Goal: Information Seeking & Learning: Find specific page/section

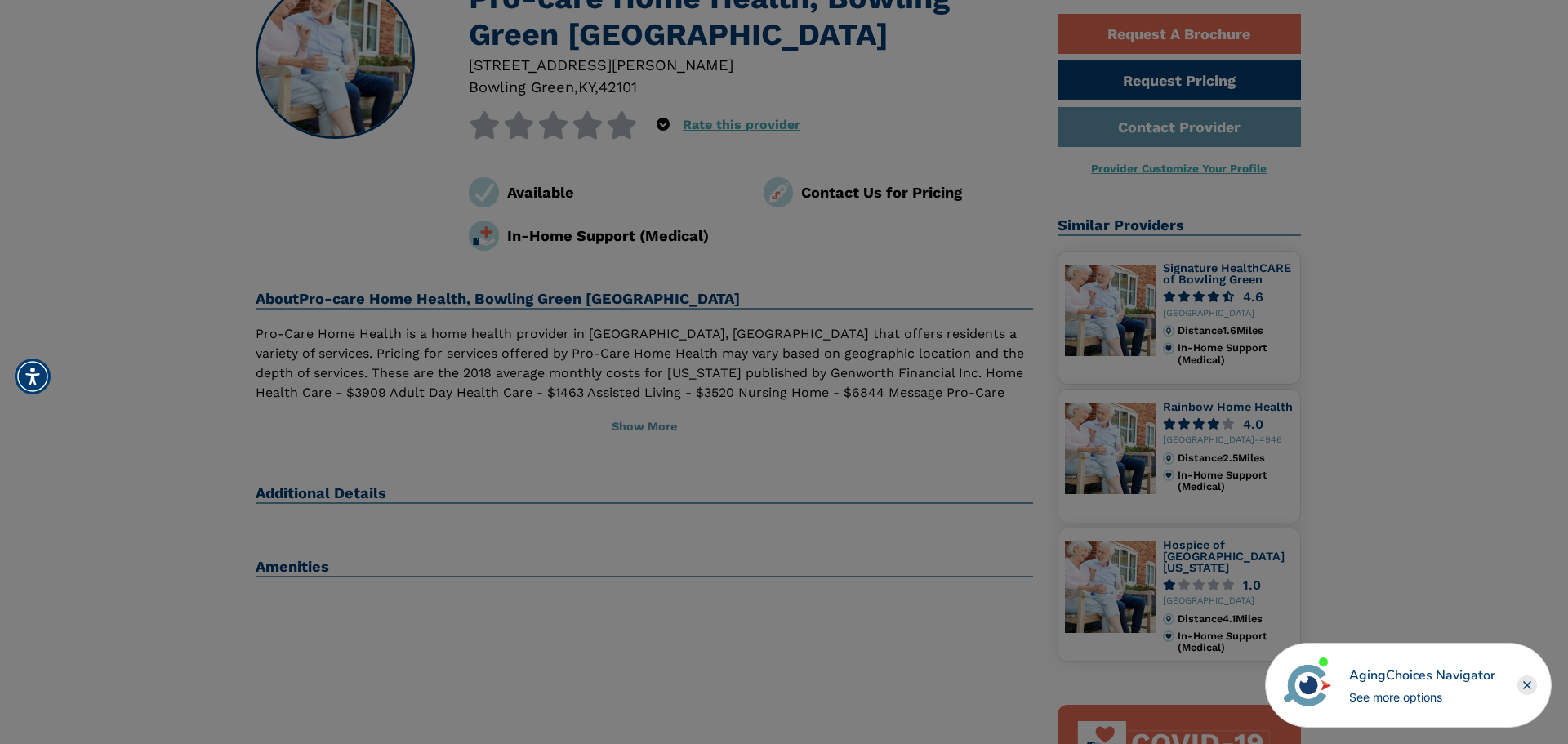
scroll to position [163, 0]
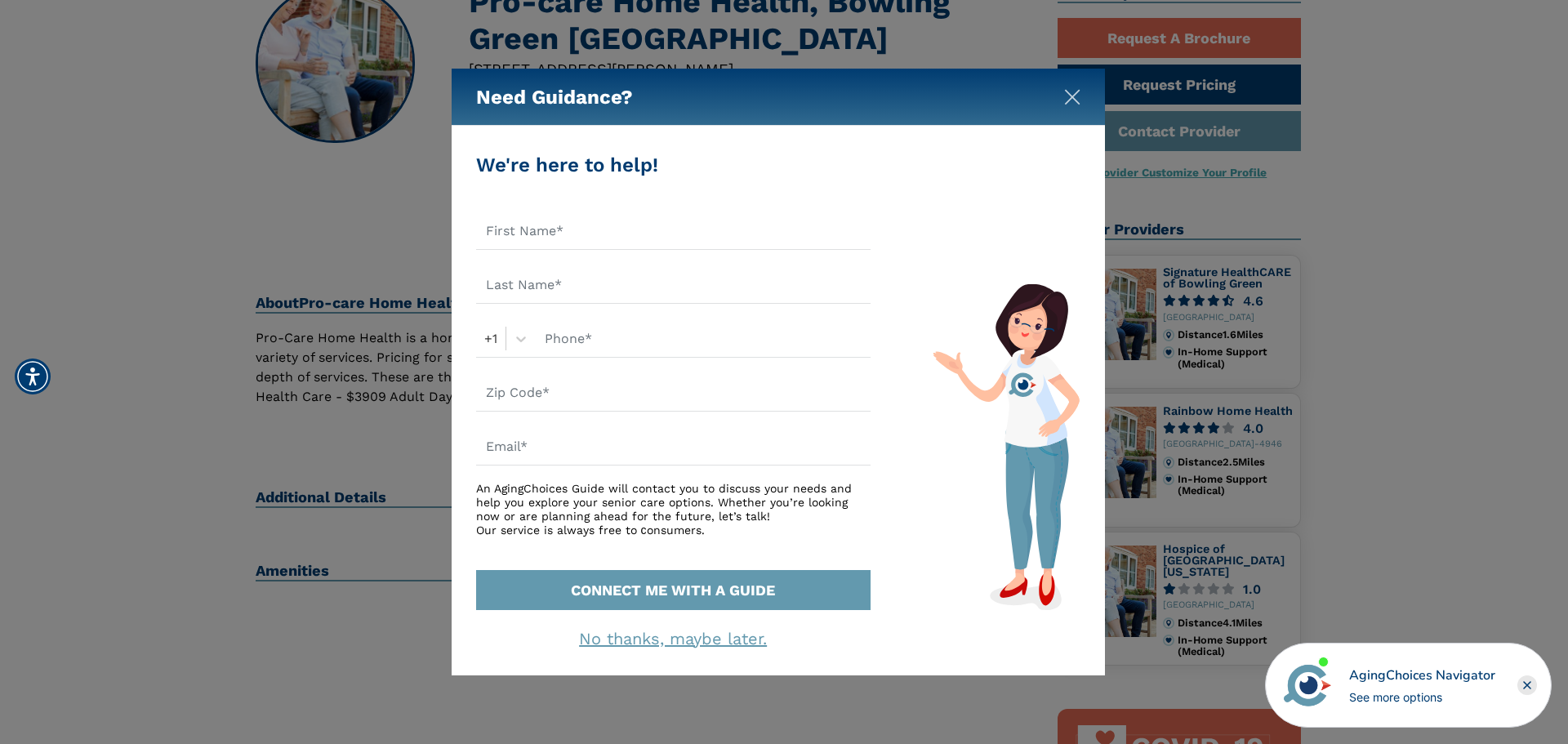
click at [1072, 102] on img "Close" at bounding box center [1072, 97] width 16 height 16
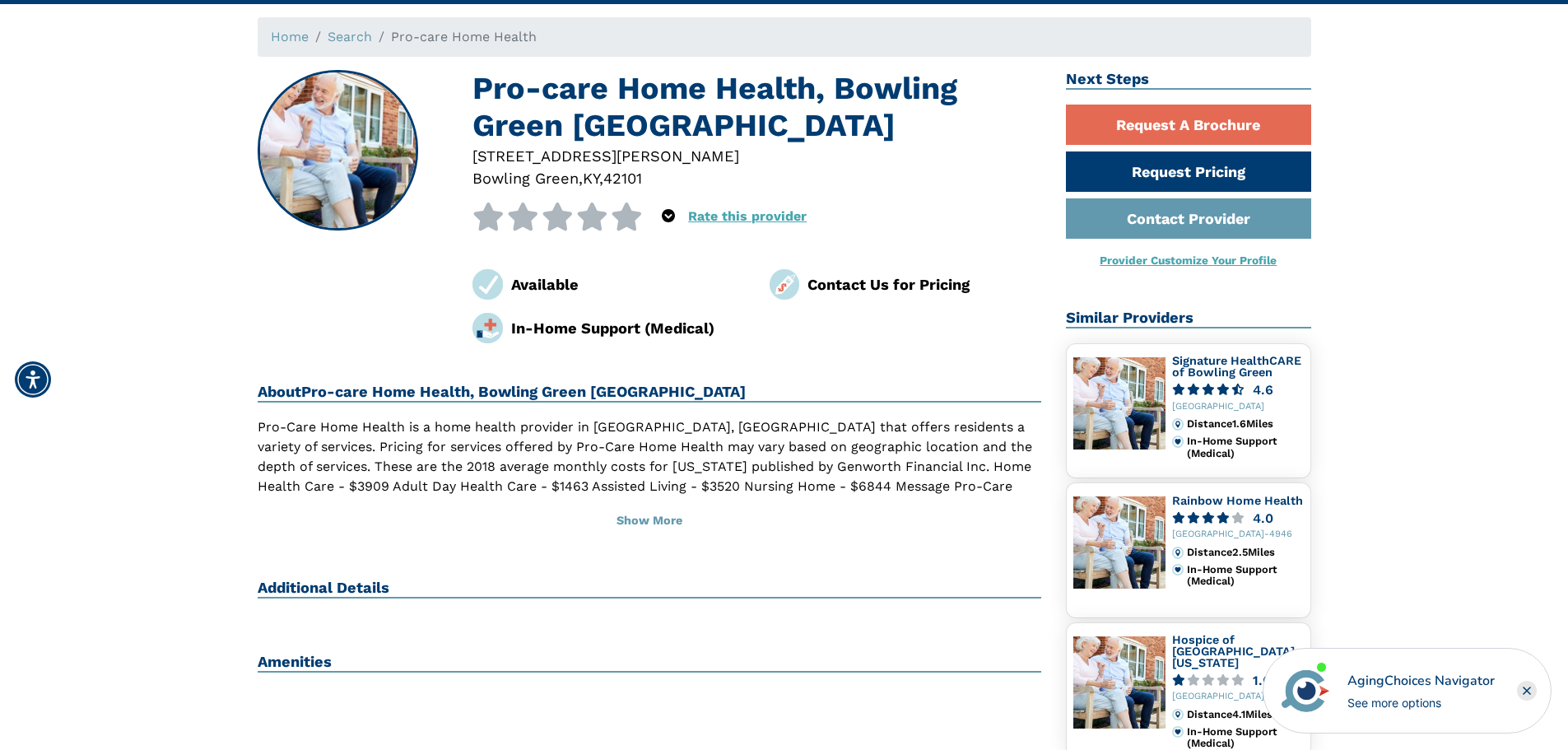
scroll to position [0, 0]
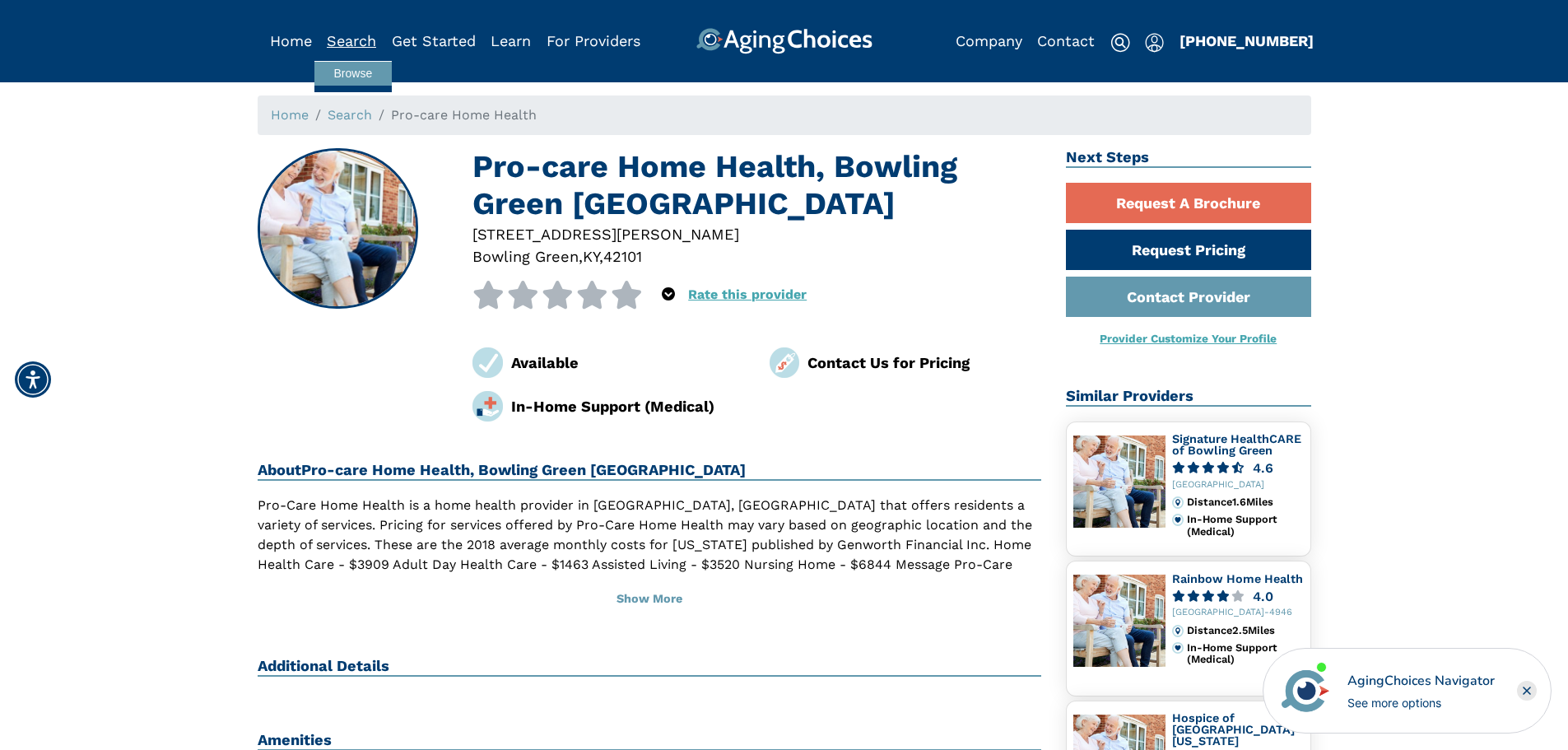
click at [345, 45] on link "Search" at bounding box center [351, 40] width 49 height 17
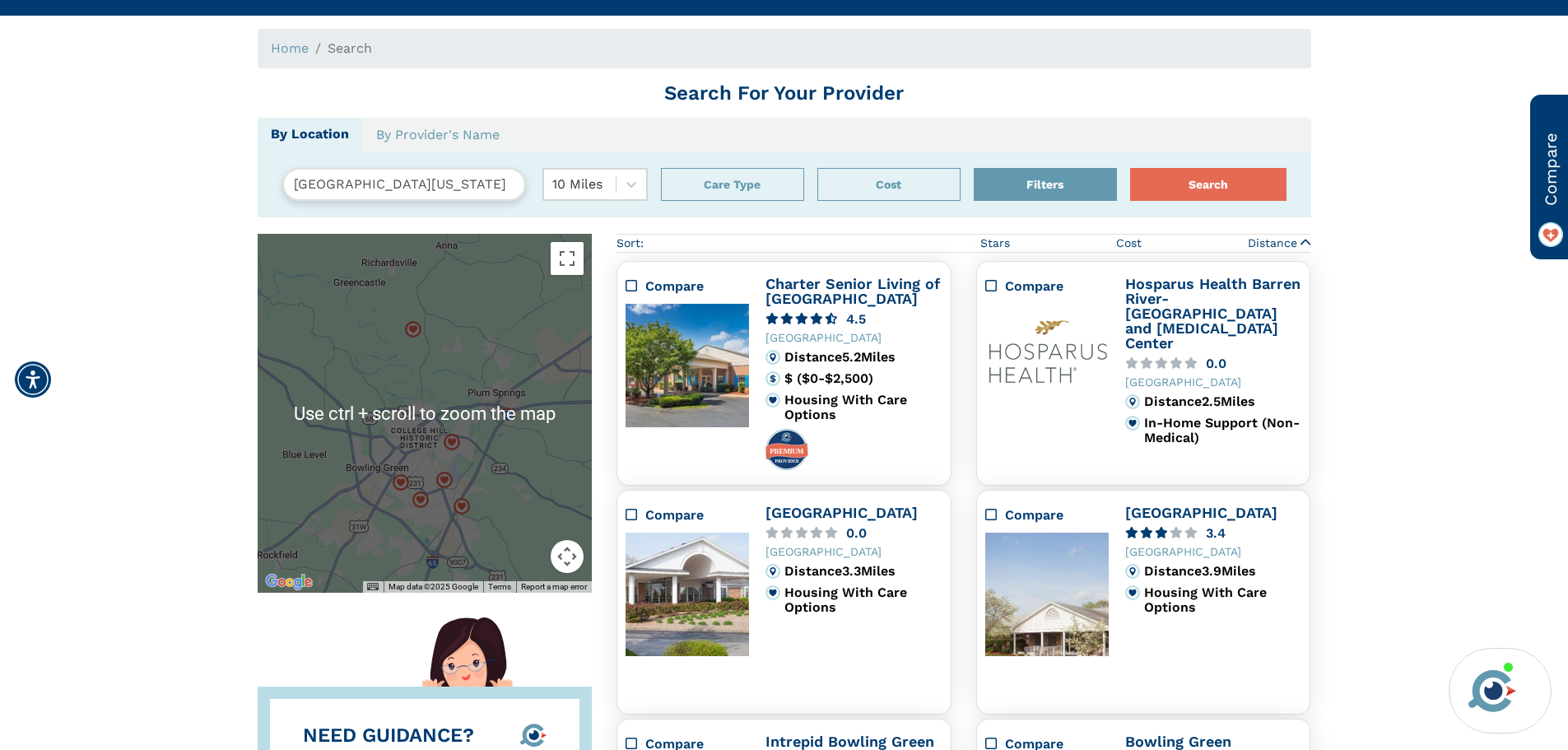
scroll to position [83, 0]
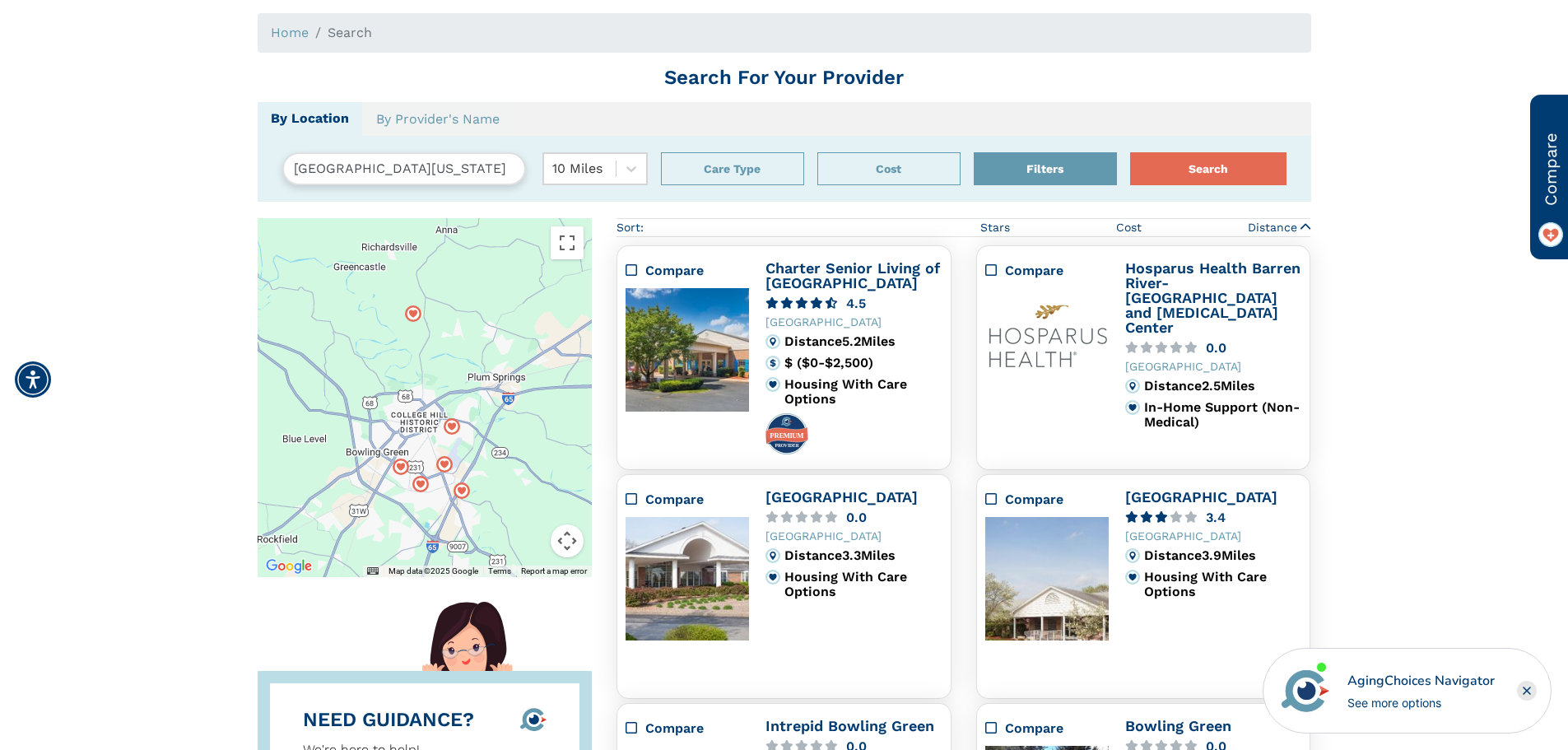
drag, startPoint x: 382, startPoint y: 170, endPoint x: 255, endPoint y: 171, distance: 127.0
click at [255, 171] on div "Home Search Search For Your Provider By Location By Provider's Name [GEOGRAPHIC…" at bounding box center [783, 764] width 1543 height 1502
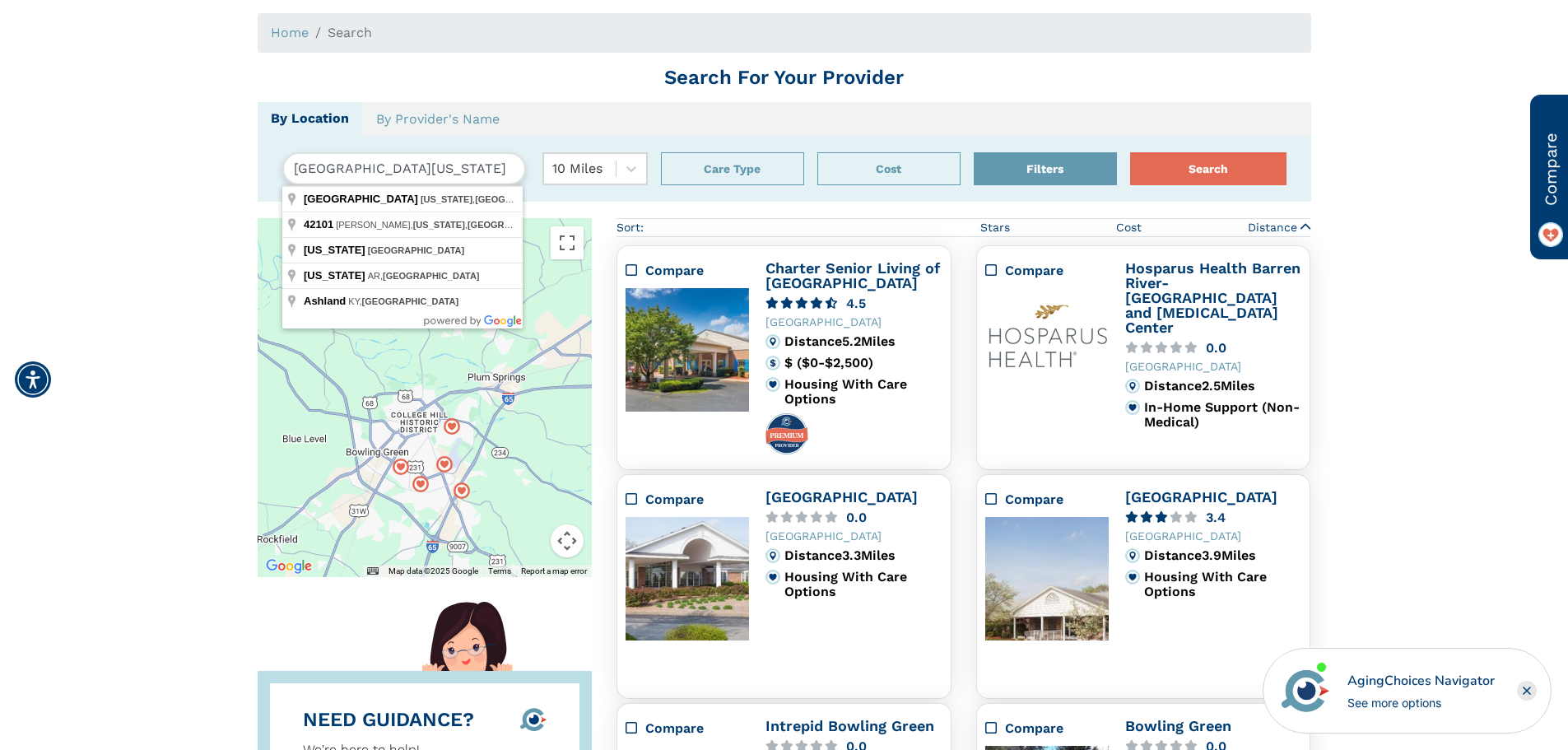
type input "[GEOGRAPHIC_DATA], [US_STATE][GEOGRAPHIC_DATA]"
click at [1130, 152] on button "Search" at bounding box center [1208, 169] width 157 height 33
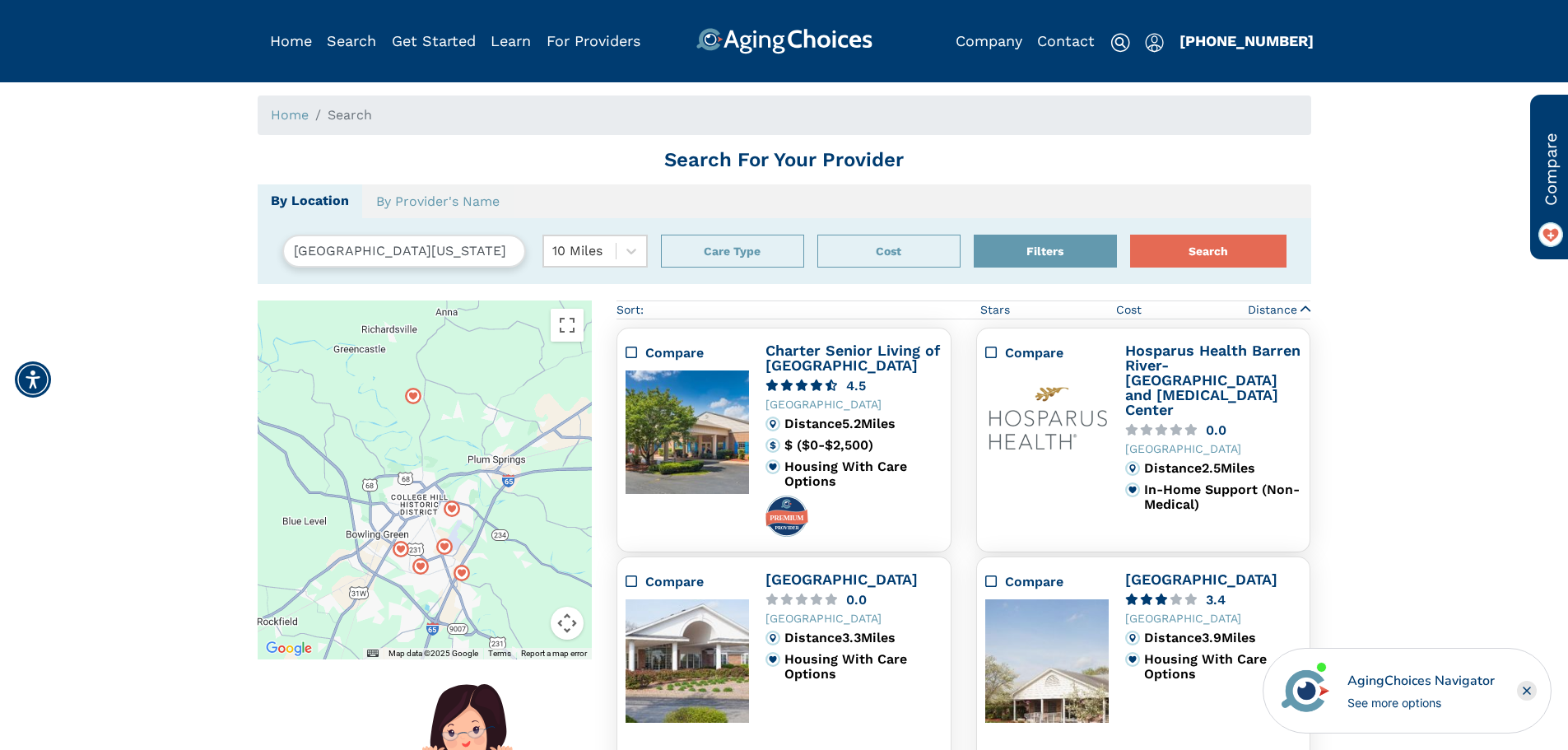
click at [481, 248] on input "[GEOGRAPHIC_DATA][US_STATE]" at bounding box center [404, 251] width 244 height 33
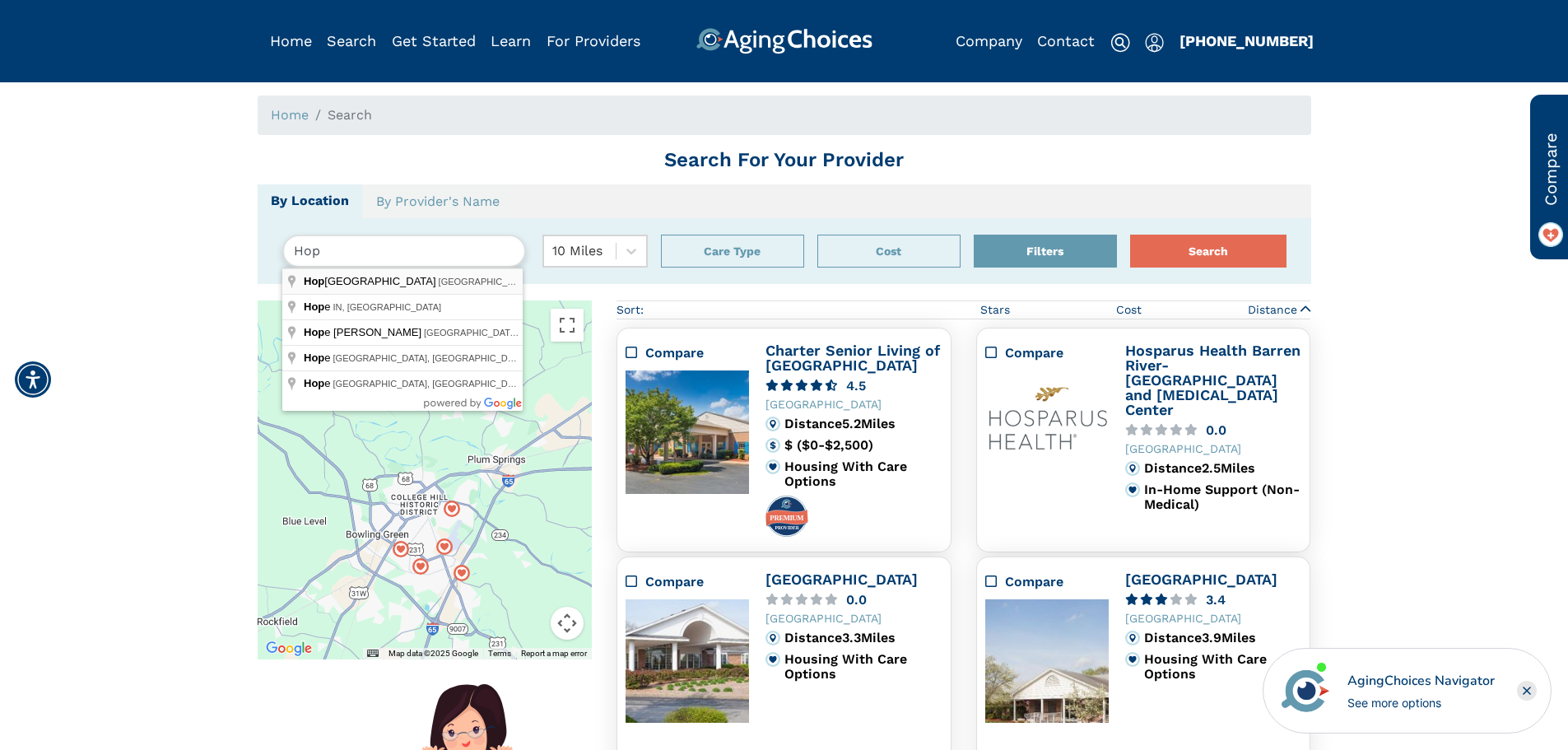
type input "[GEOGRAPHIC_DATA], [GEOGRAPHIC_DATA], [GEOGRAPHIC_DATA]"
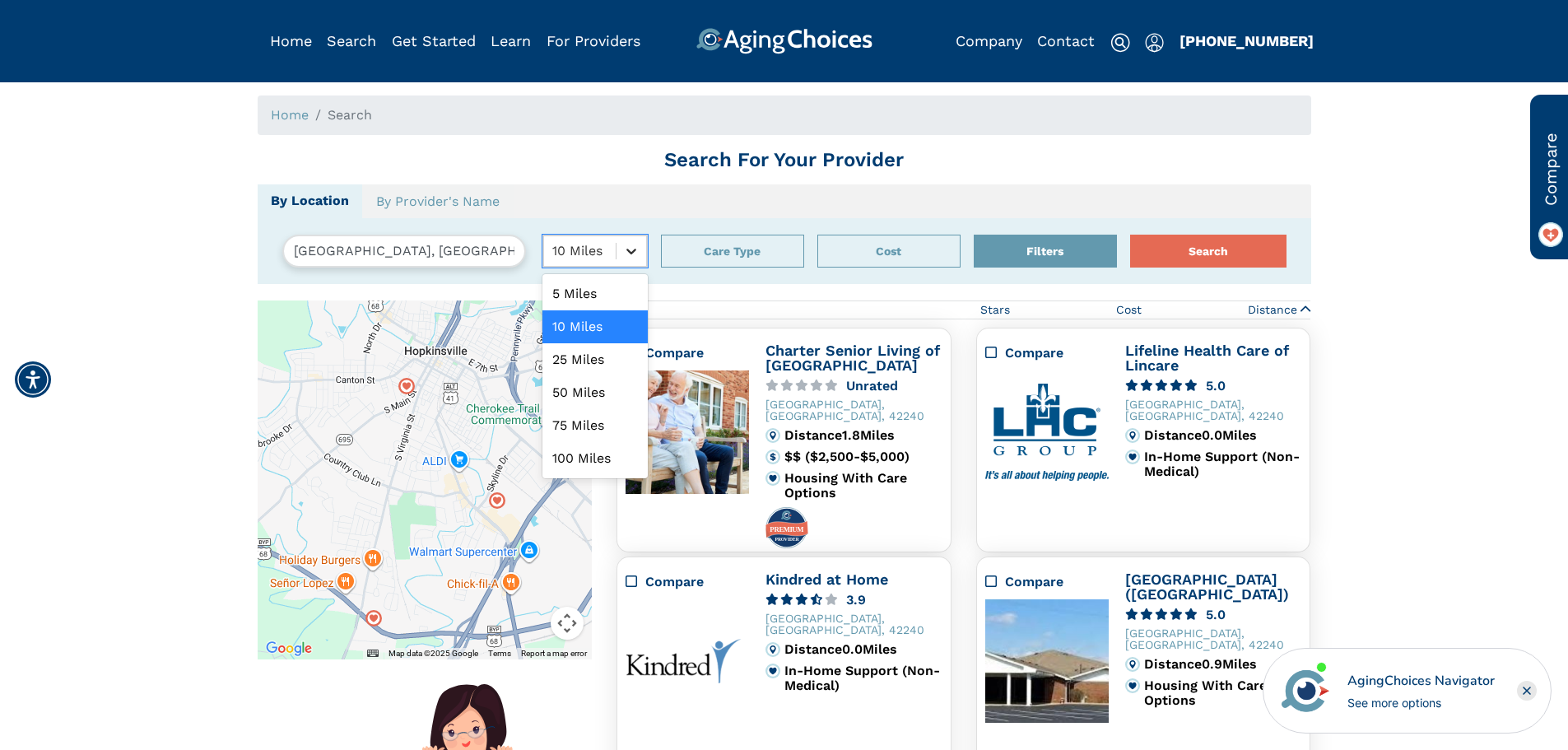
click at [629, 243] on icon at bounding box center [631, 251] width 16 height 16
click at [595, 418] on div "75 Miles" at bounding box center [595, 425] width 105 height 33
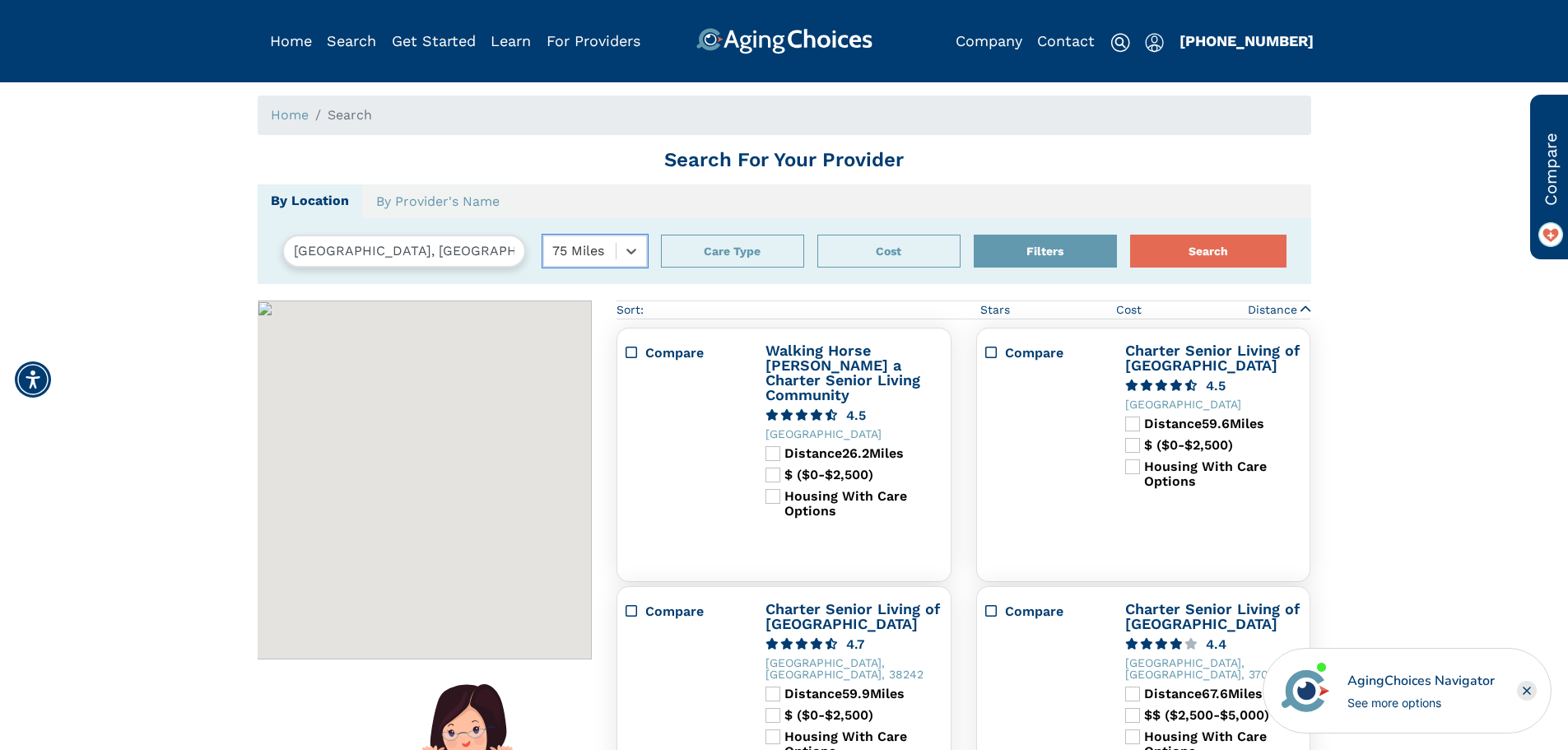
scroll to position [301, 0]
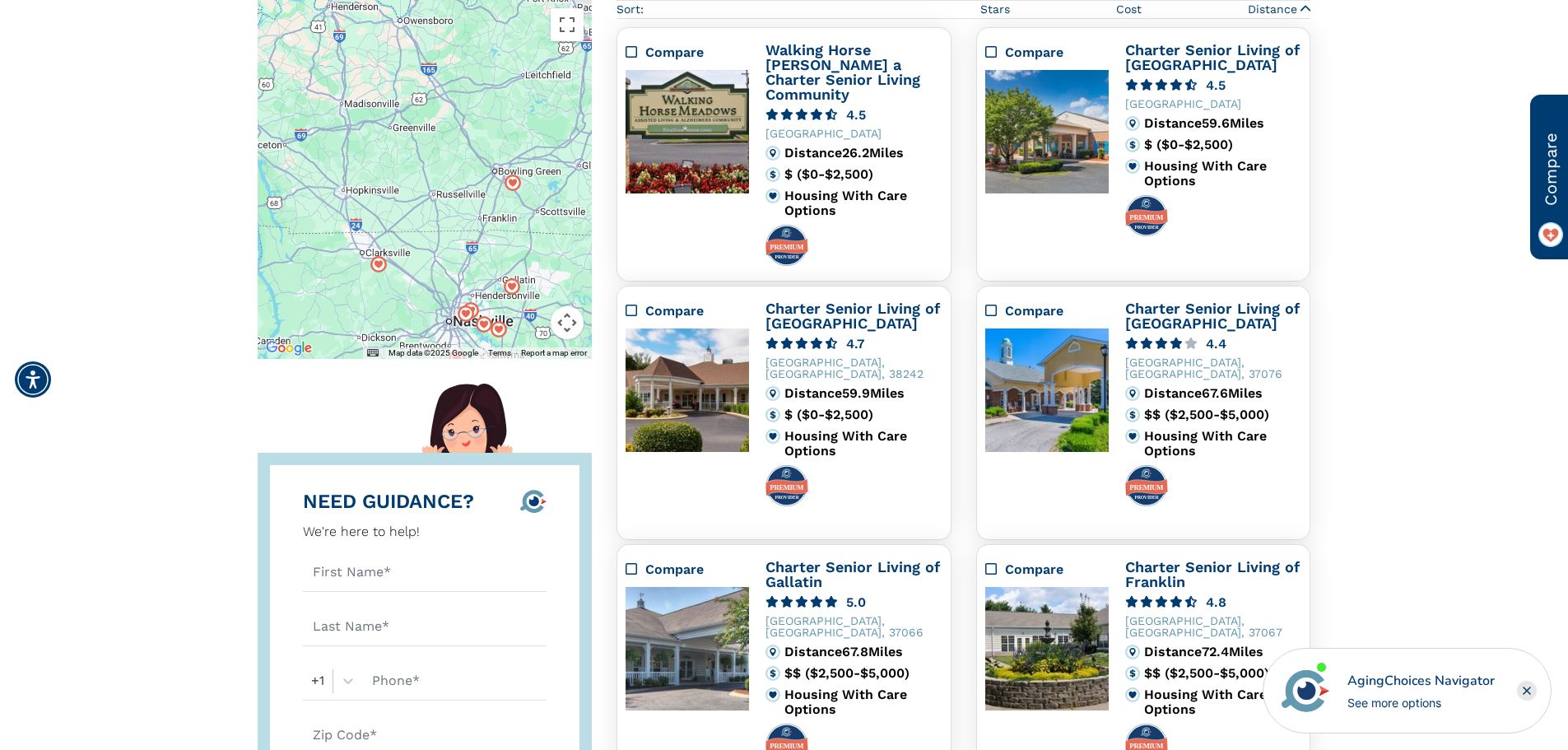
drag, startPoint x: 498, startPoint y: 226, endPoint x: 436, endPoint y: 314, distance: 107.6
click at [436, 314] on div "Zoom To [GEOGRAPHIC_DATA] 3.9 Zoom To Heritage at [GEOGRAPHIC_DATA], The 5.0 Zo…" at bounding box center [424, 179] width 335 height 359
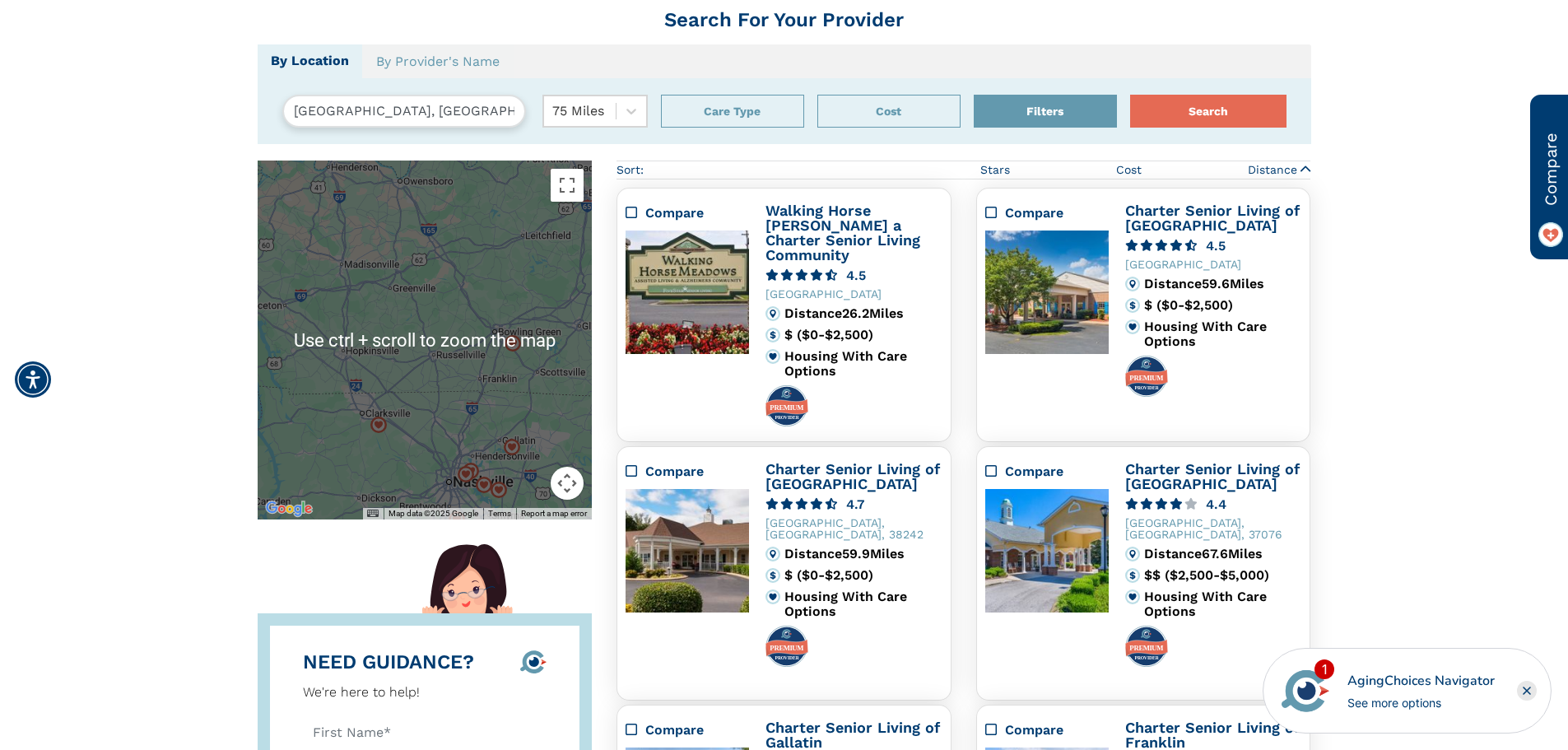
scroll to position [0, 0]
